Goal: Transaction & Acquisition: Purchase product/service

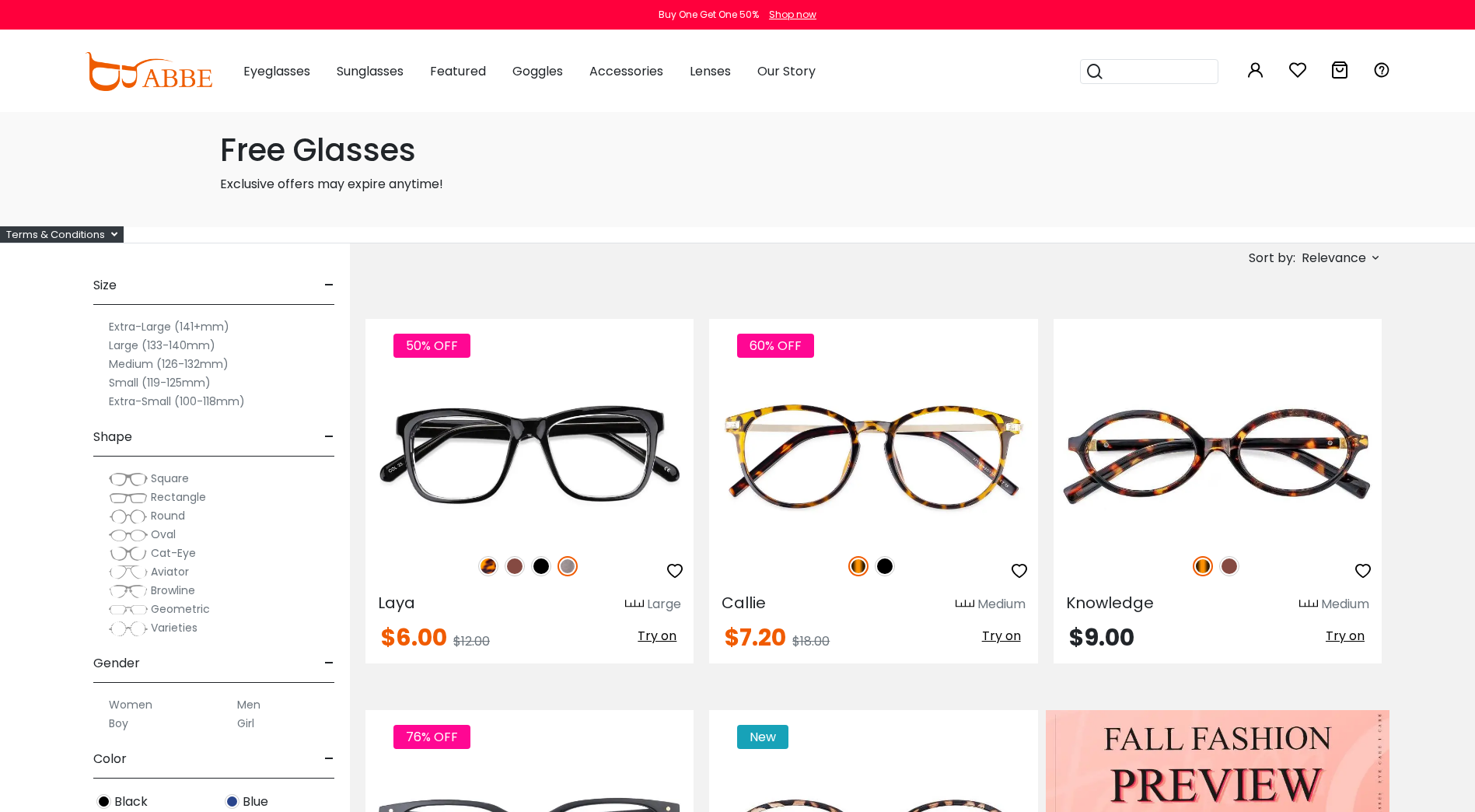
scroll to position [130, 0]
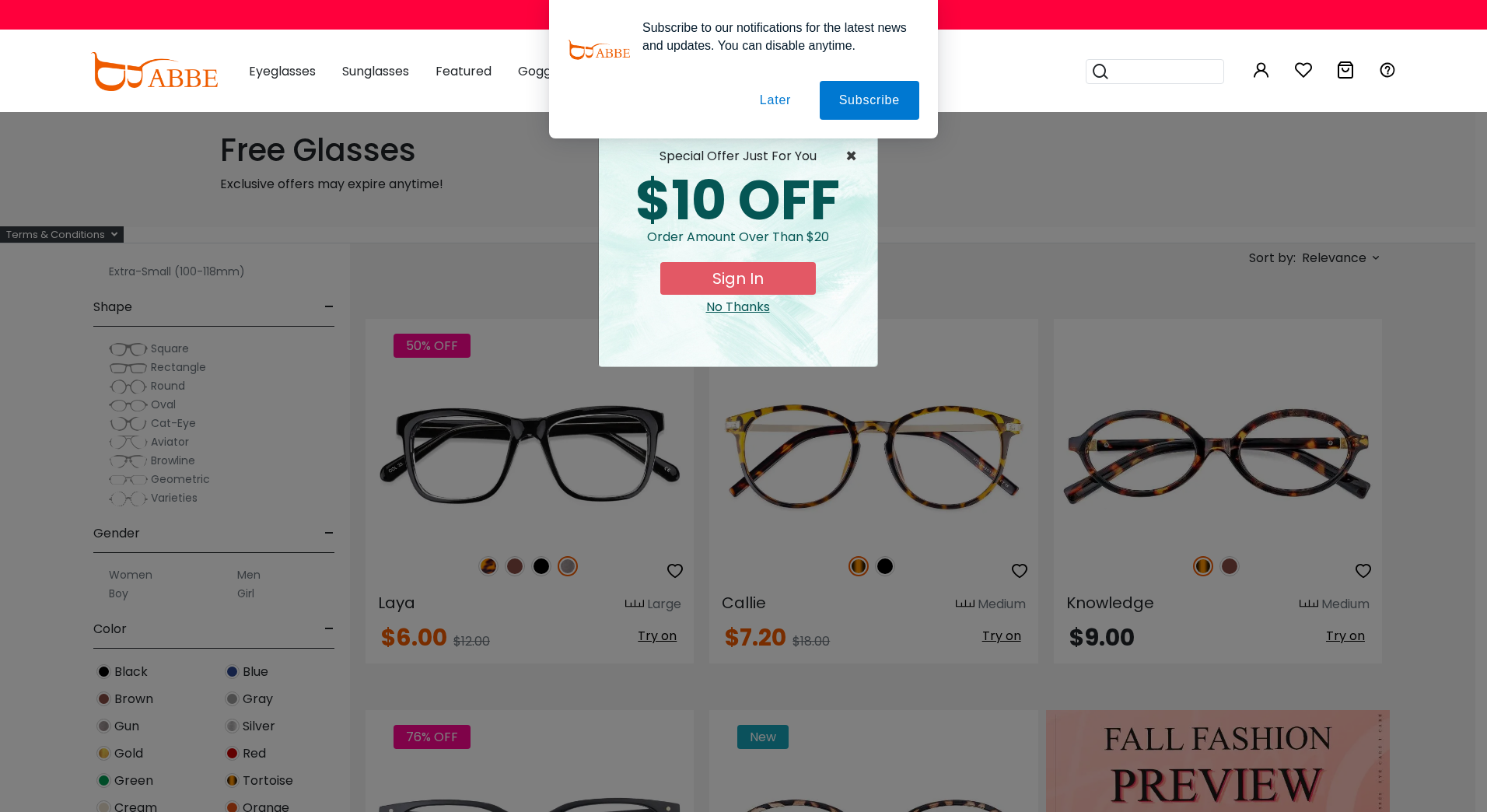
click at [853, 157] on span "×" at bounding box center [855, 156] width 19 height 18
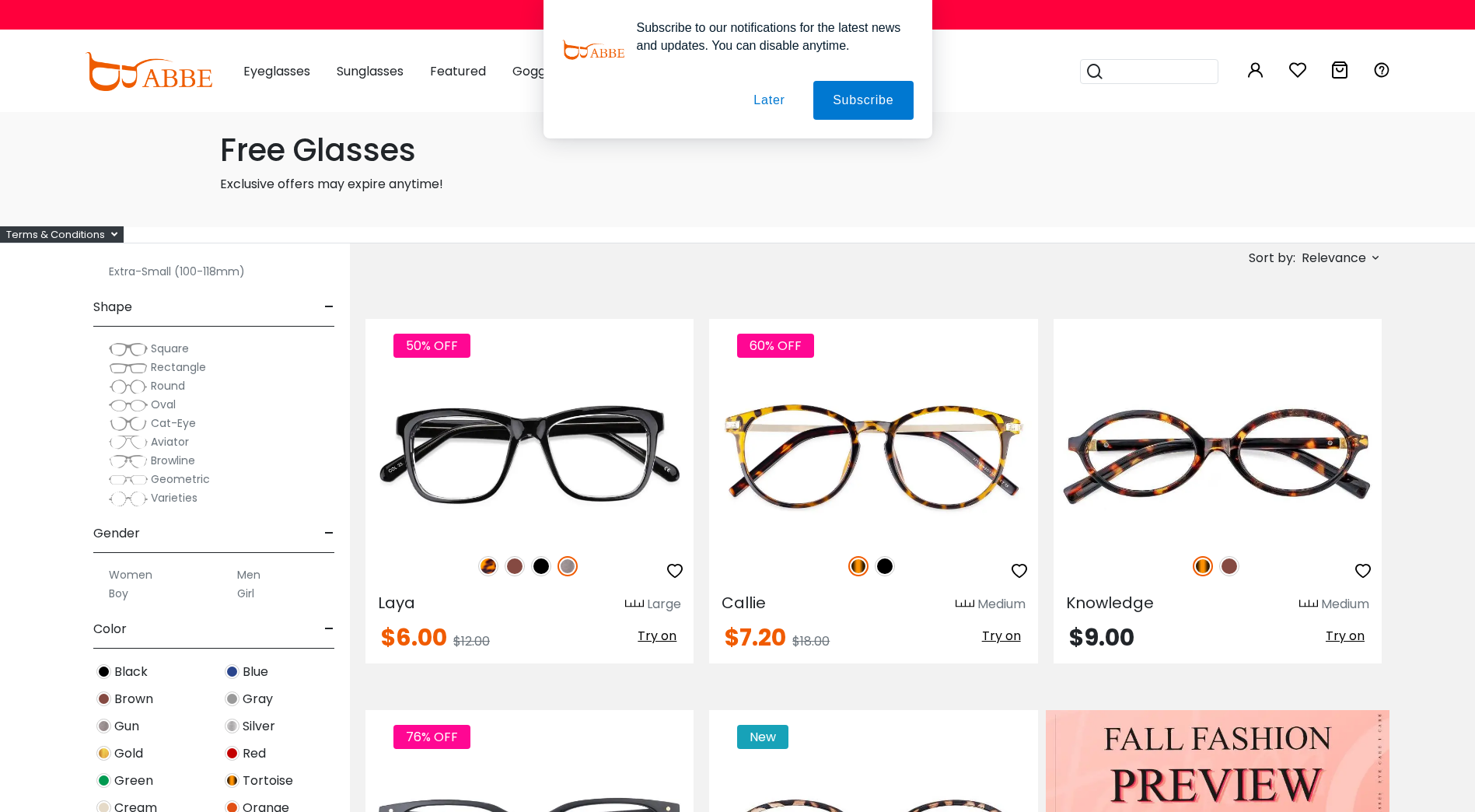
click at [767, 102] on button "Later" at bounding box center [769, 100] width 70 height 39
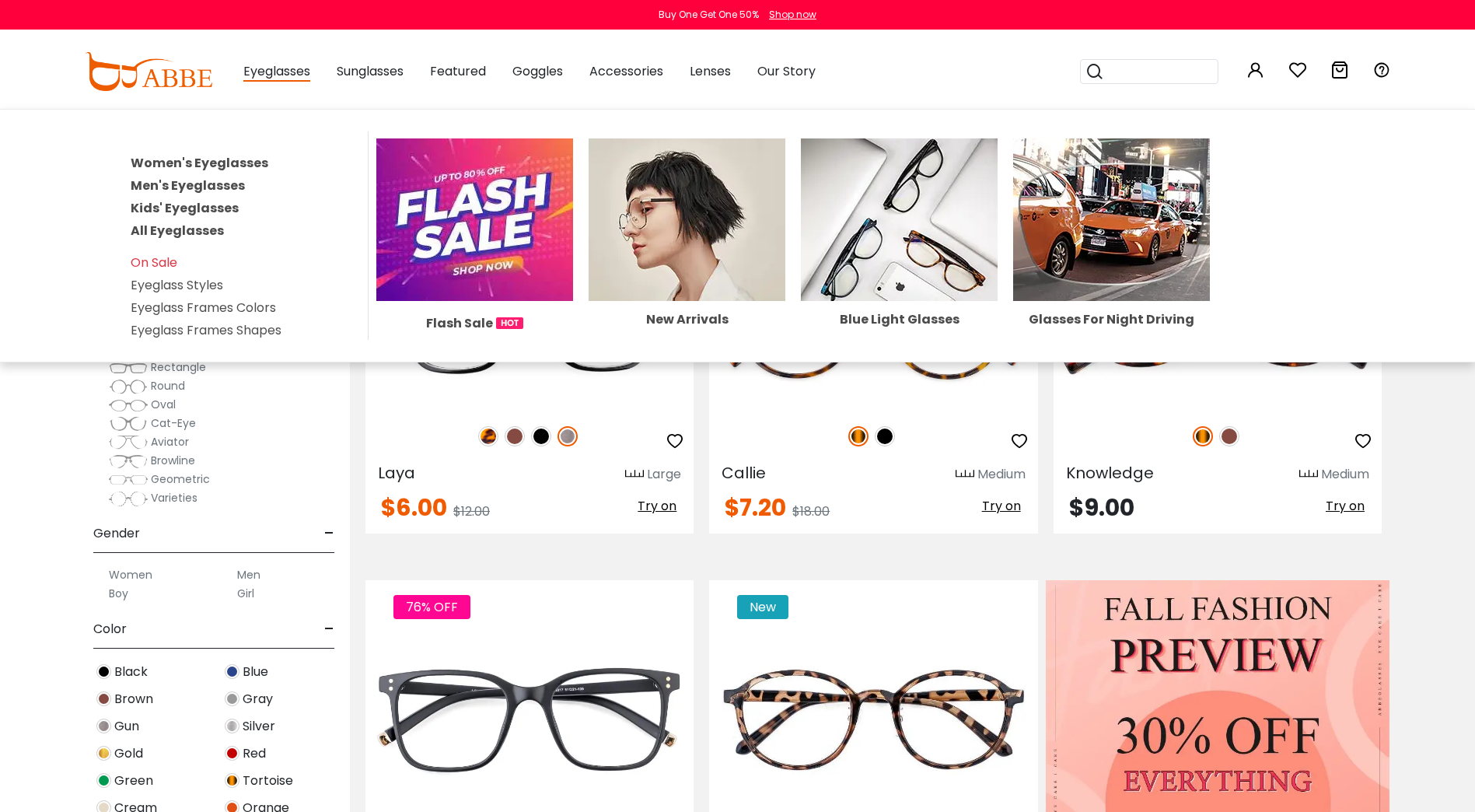
click at [294, 68] on span "Eyeglasses" at bounding box center [277, 72] width 67 height 19
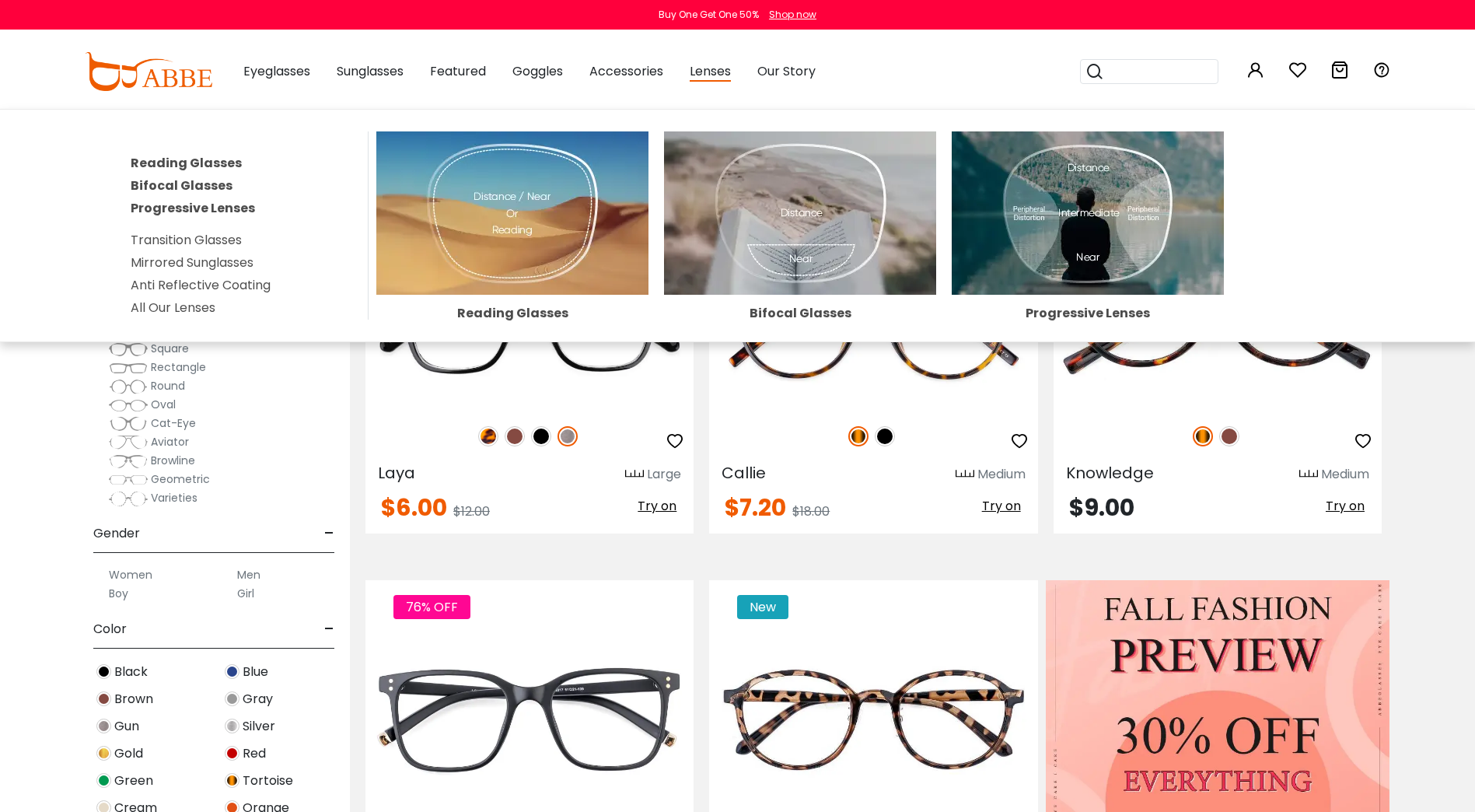
click at [765, 210] on img at bounding box center [800, 212] width 272 height 163
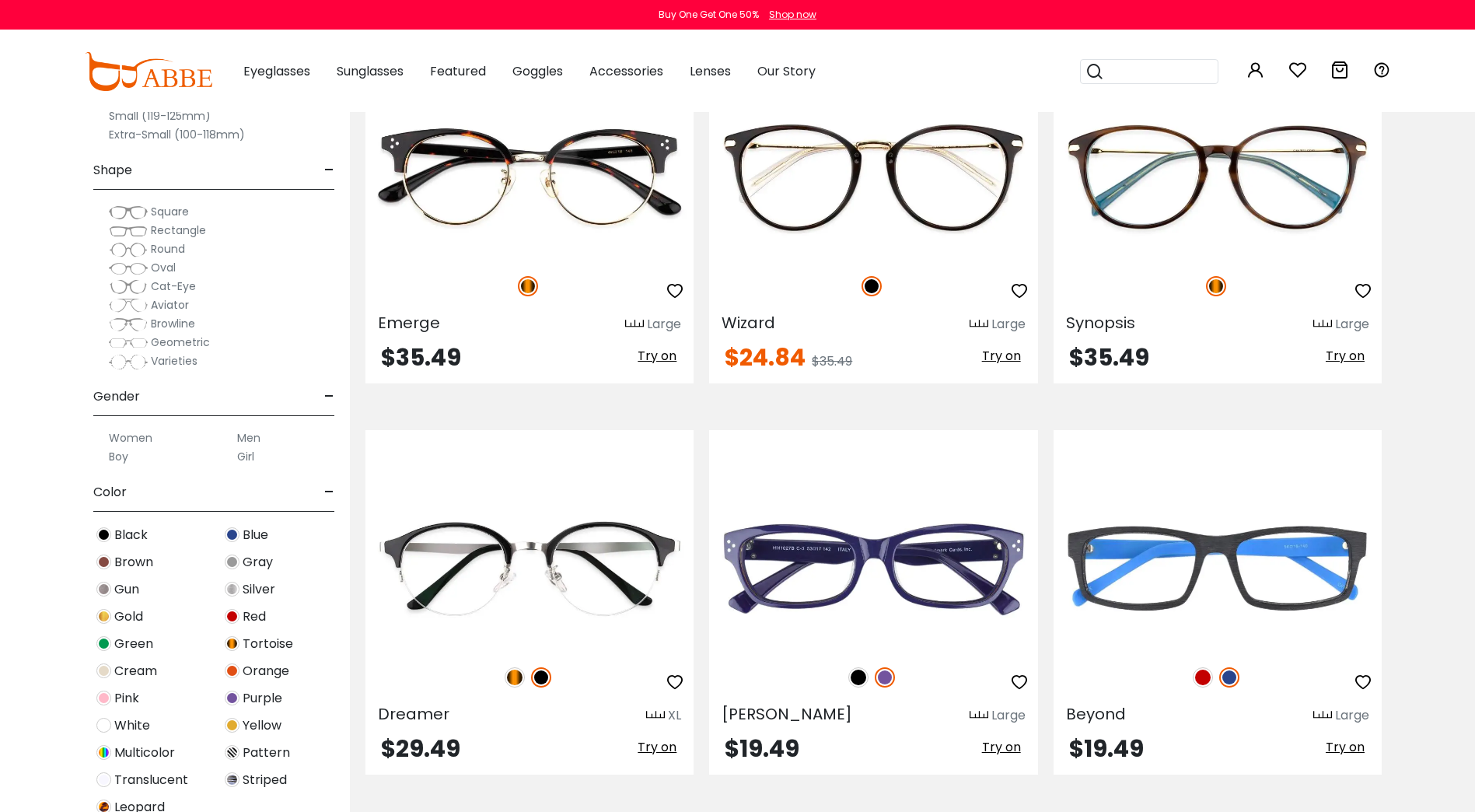
scroll to position [9370, 0]
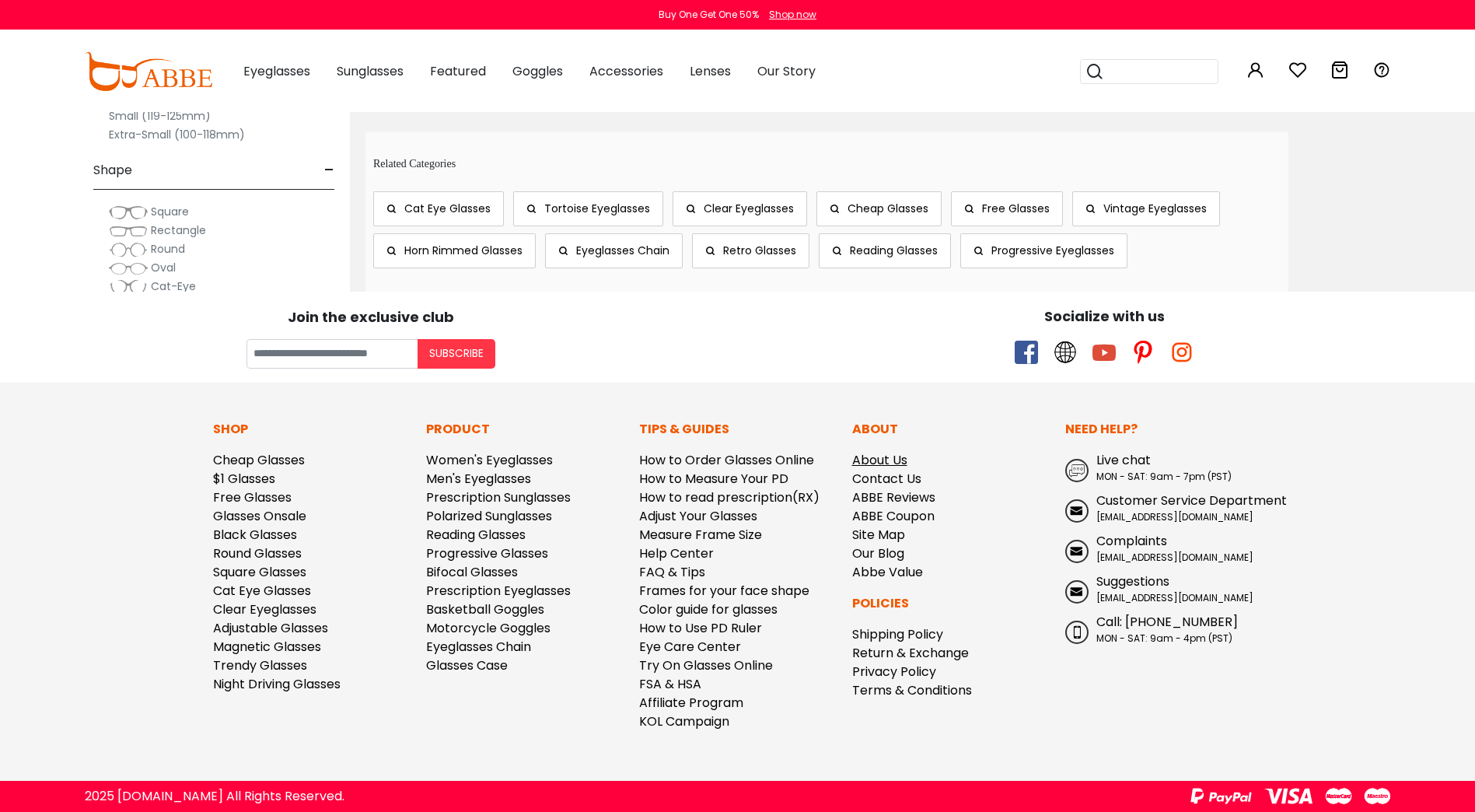
click at [893, 453] on link "About Us" at bounding box center [879, 460] width 55 height 17
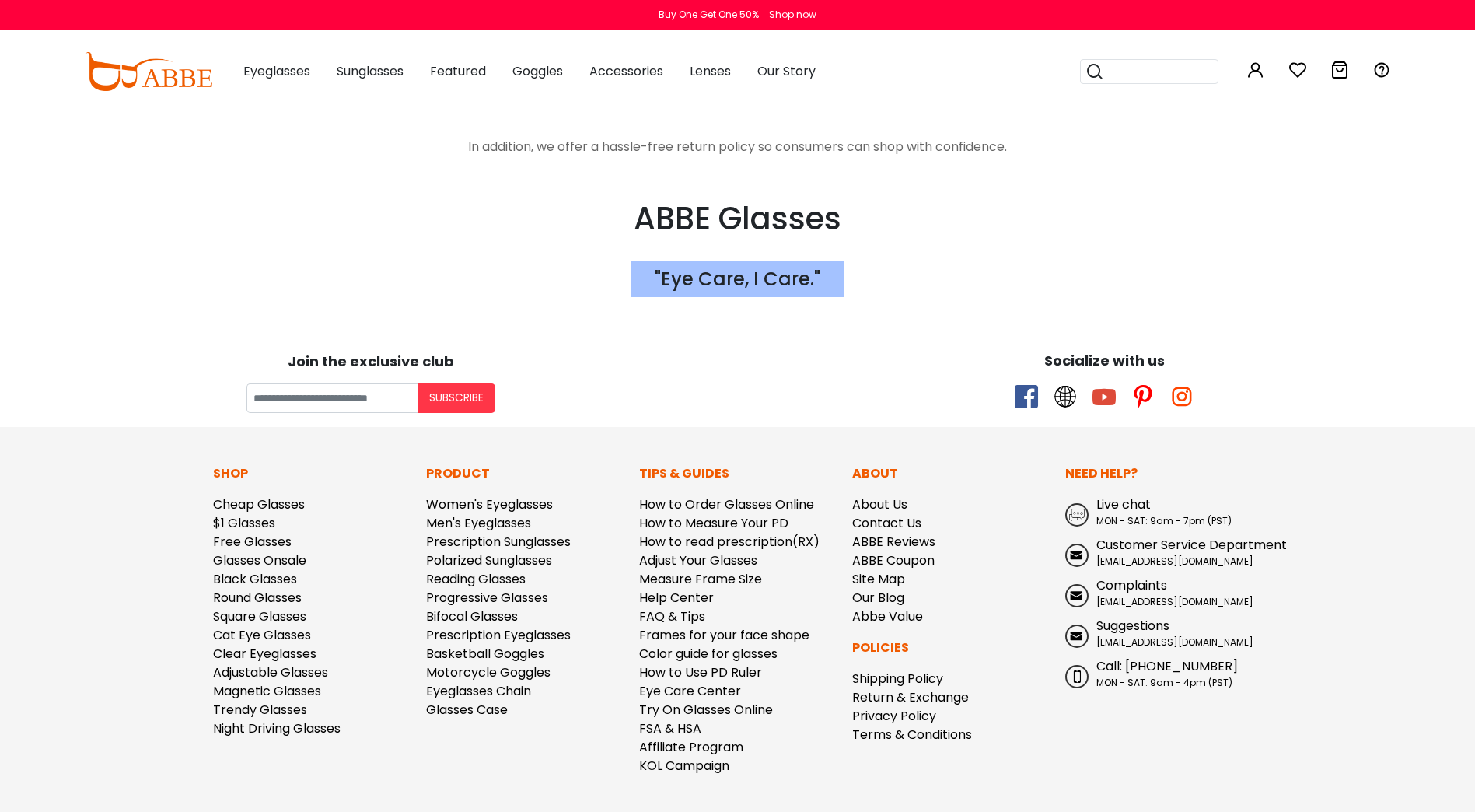
scroll to position [3078, 0]
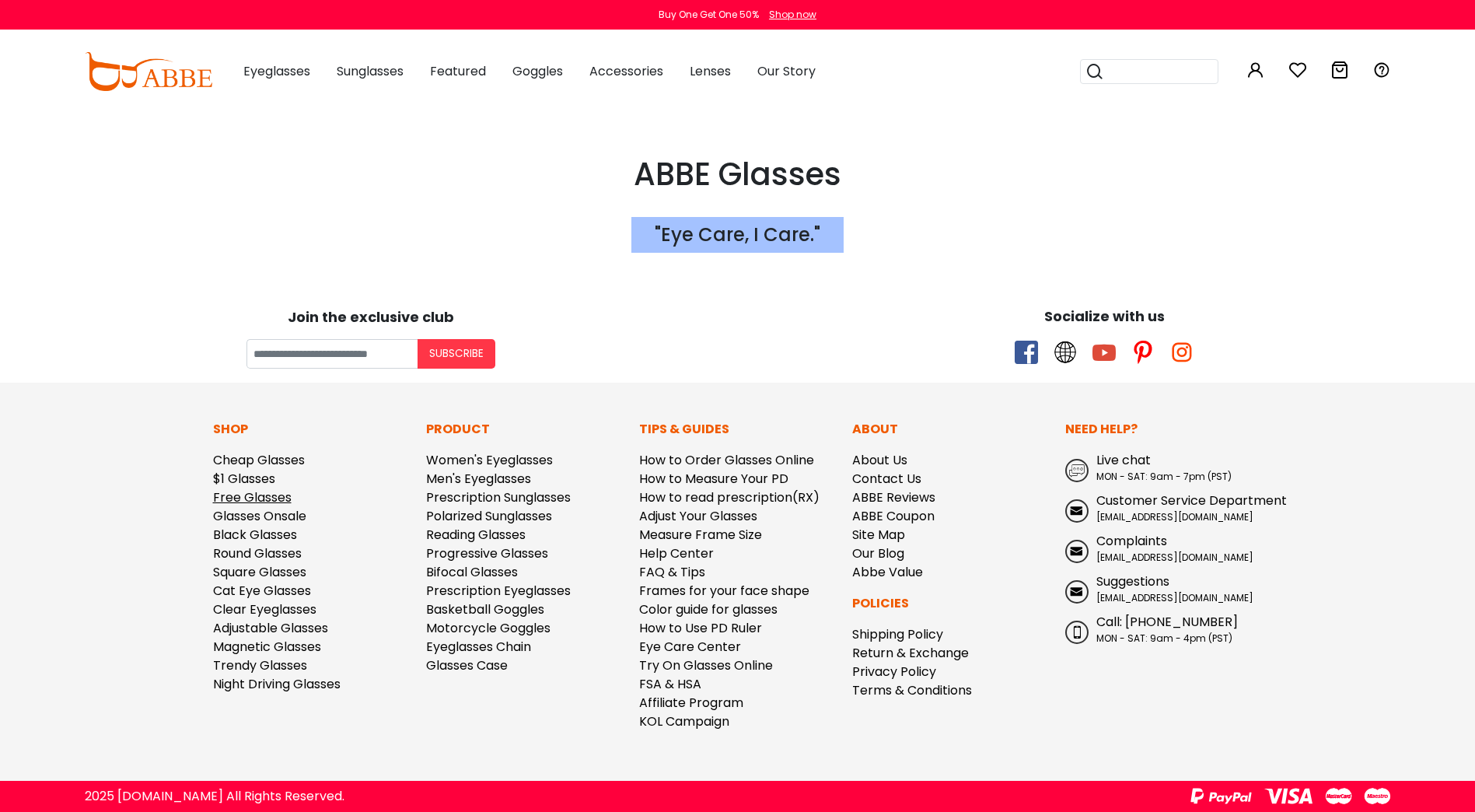
click at [247, 499] on link "Free Glasses" at bounding box center [252, 497] width 79 height 17
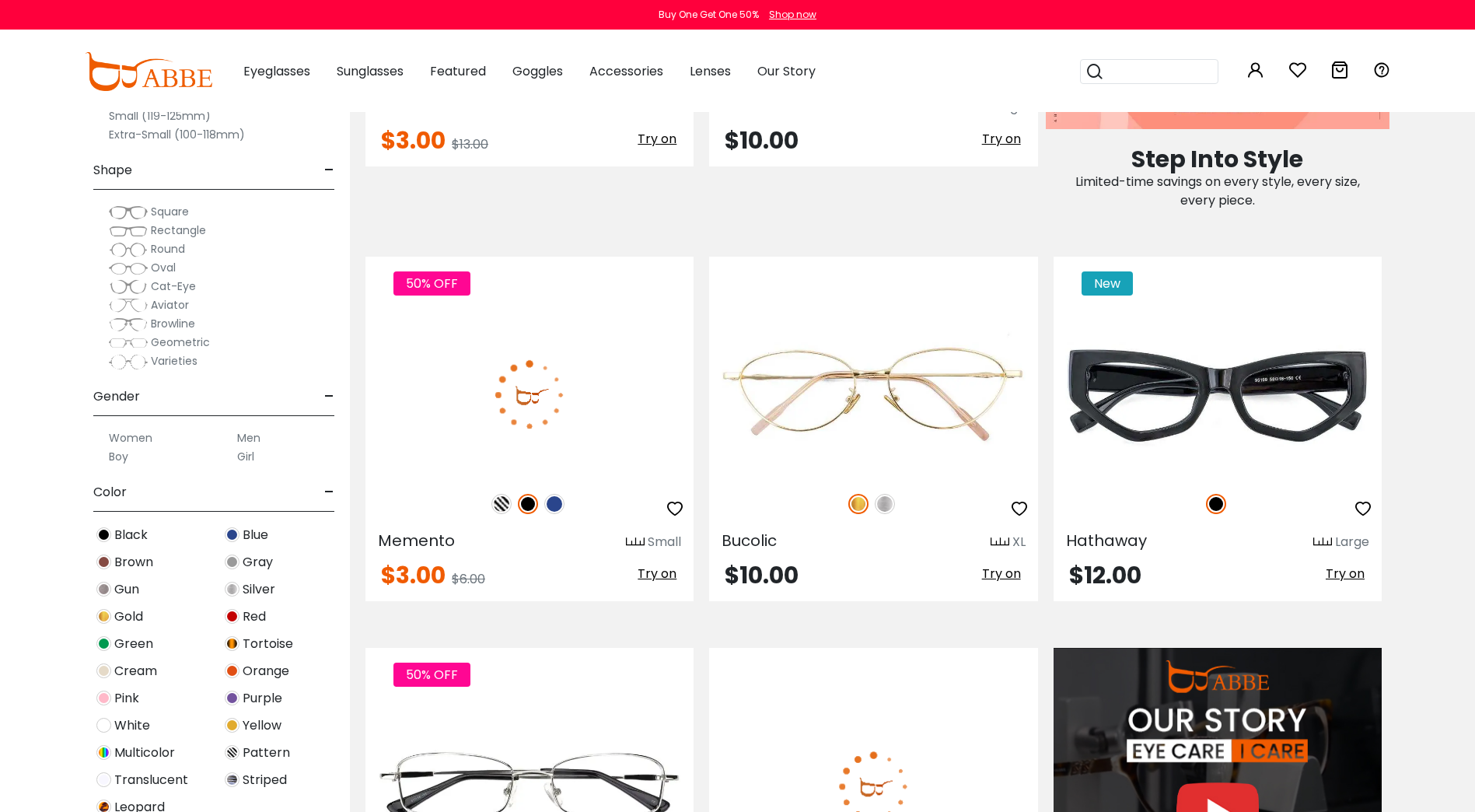
scroll to position [907, 0]
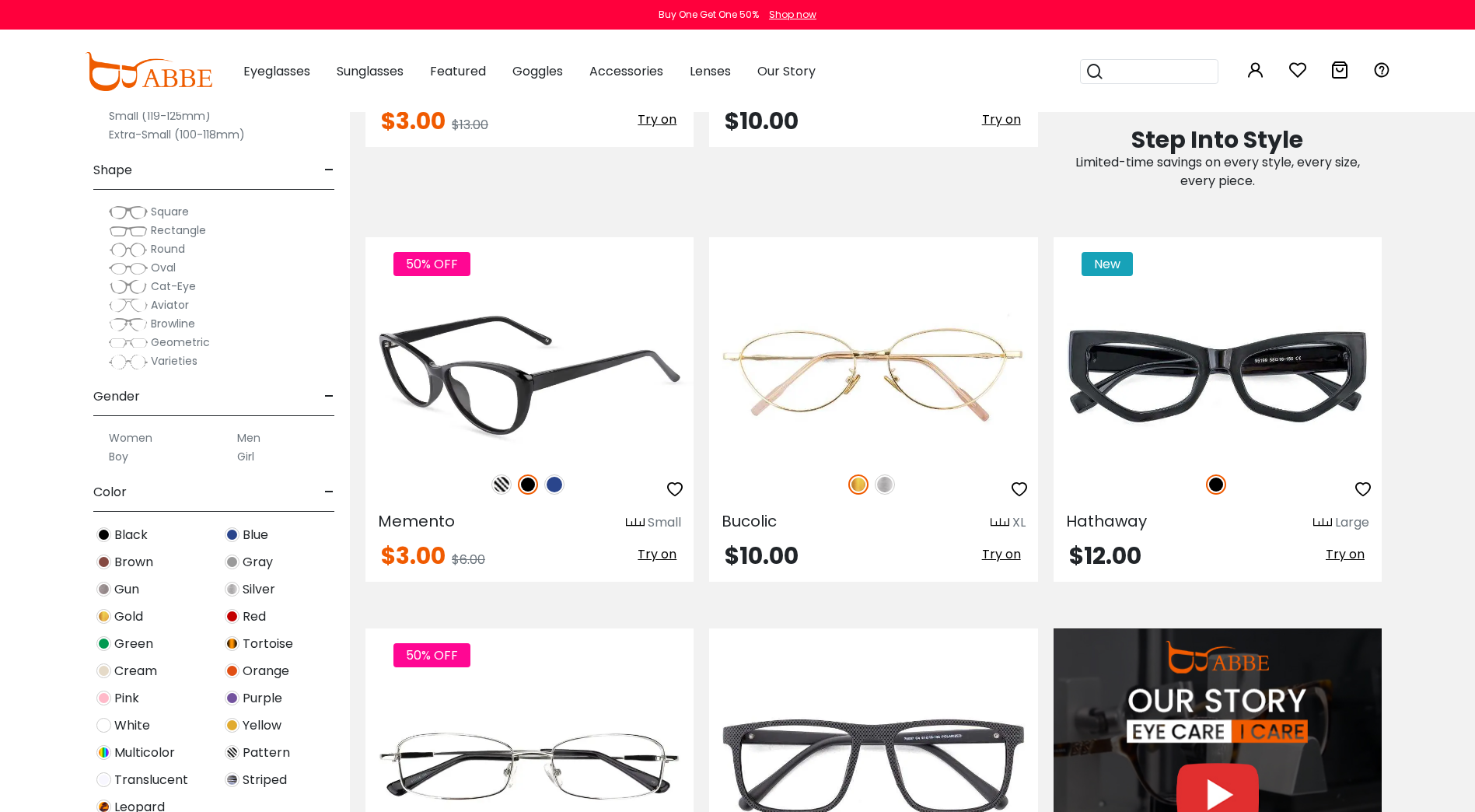
click at [516, 379] on img at bounding box center [529, 375] width 329 height 164
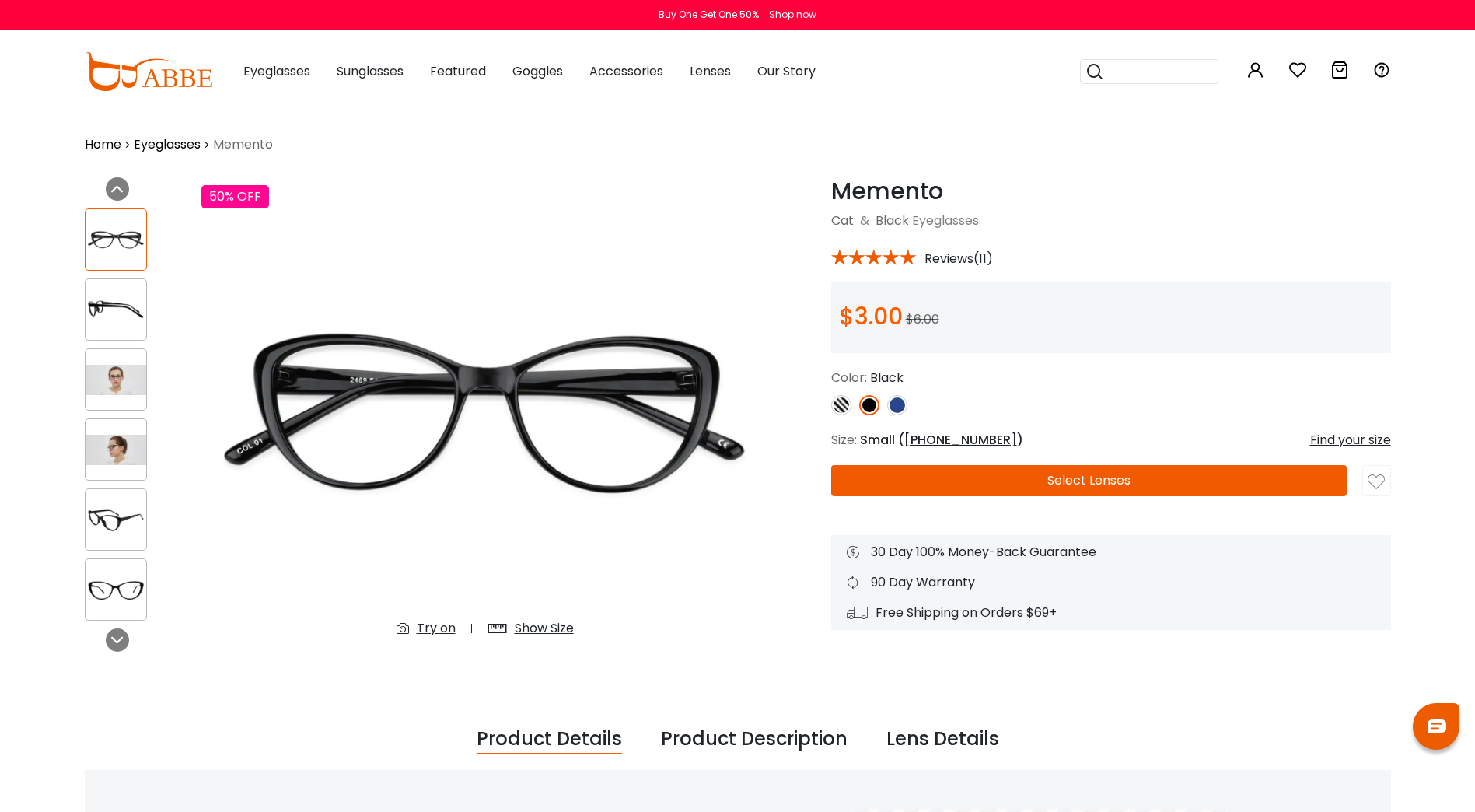
click at [1048, 473] on button "Select Lenses" at bounding box center [1089, 480] width 516 height 31
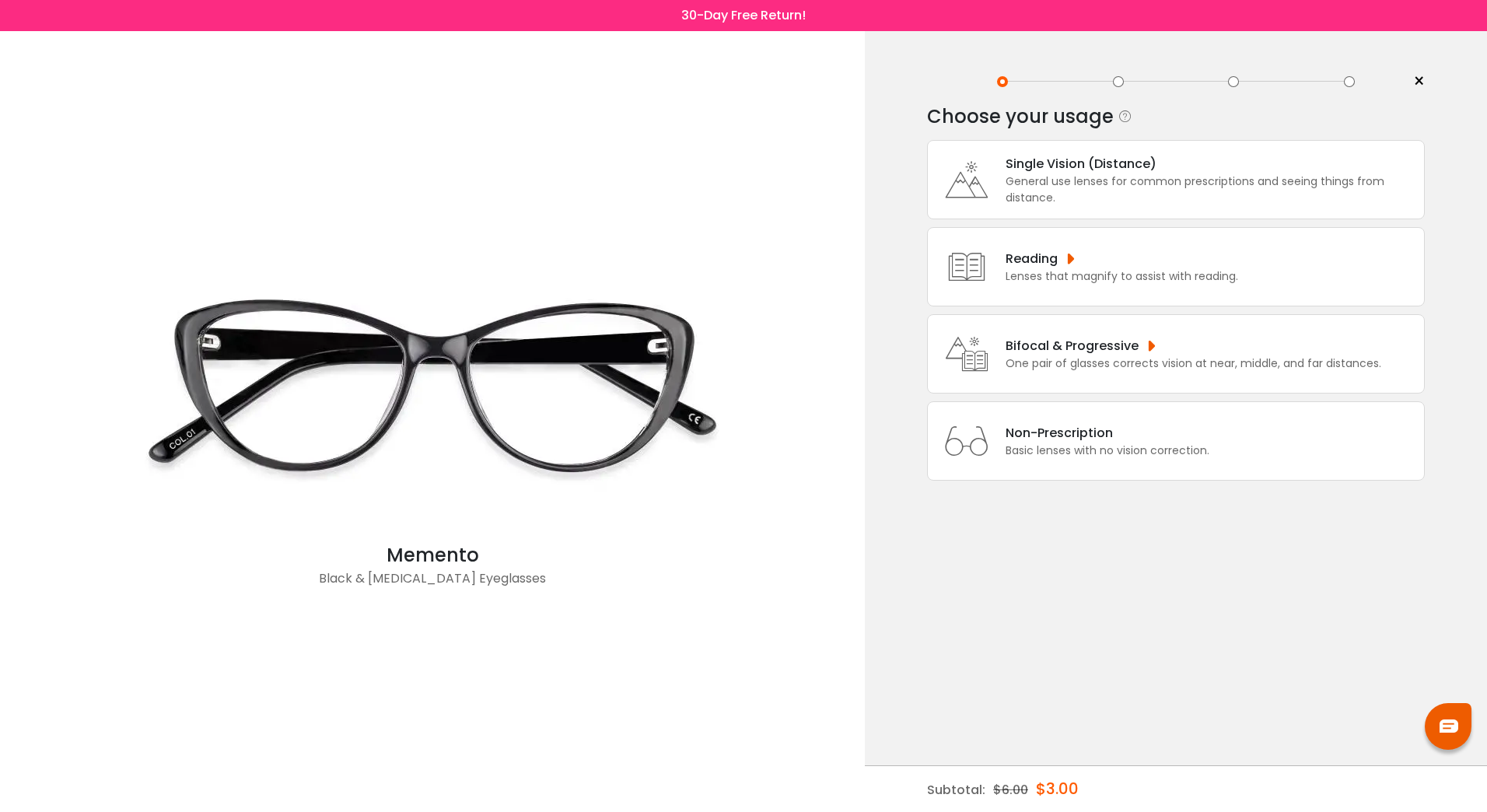
click at [1084, 359] on div "One pair of glasses corrects vision at near, middle, and far distances." at bounding box center [1193, 363] width 376 height 17
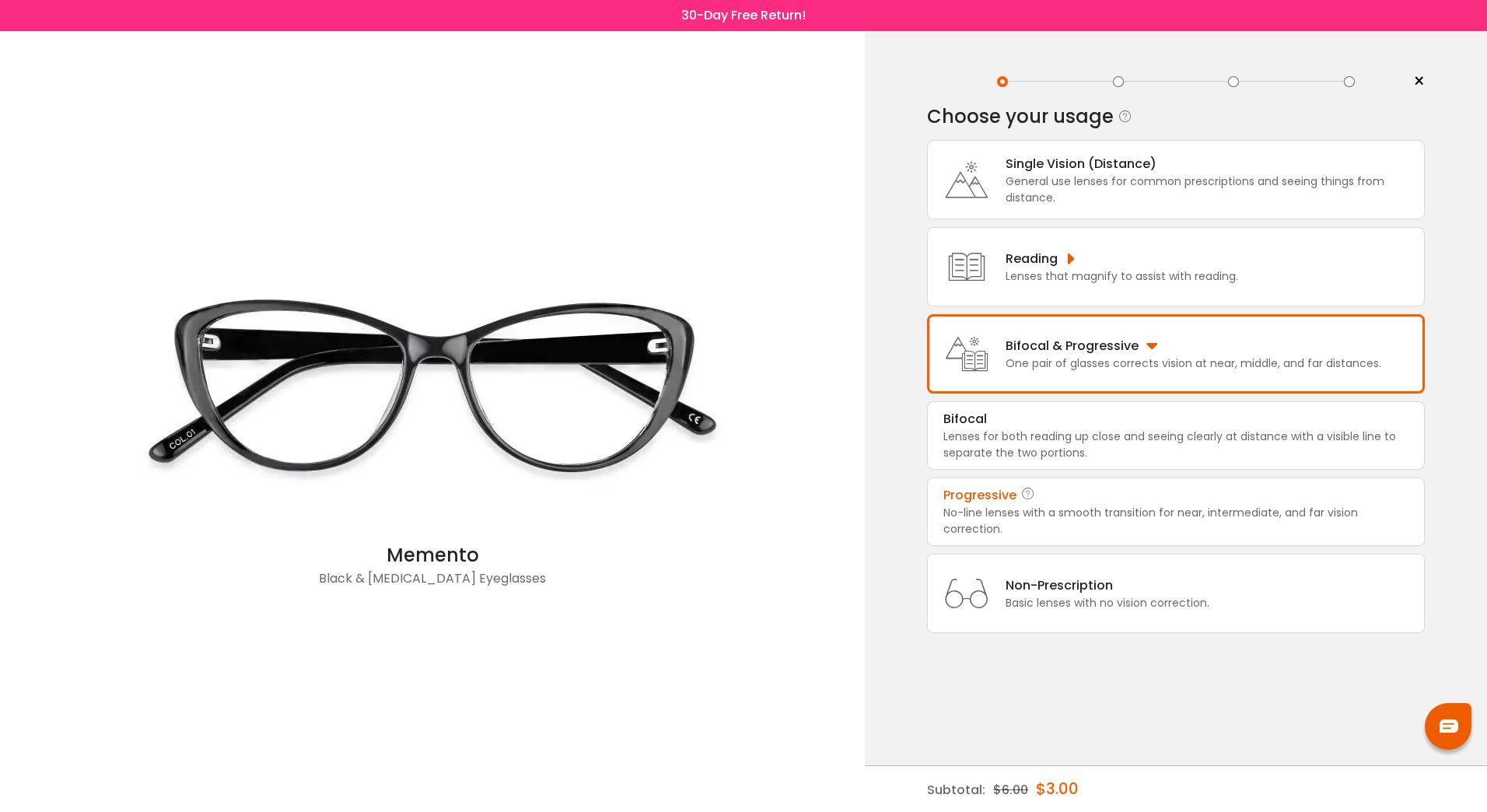
click at [973, 510] on div "No-line lenses with a smooth transition for near, intermediate, and far vision …" at bounding box center [1176, 520] width 465 height 33
